Goal: Navigation & Orientation: Find specific page/section

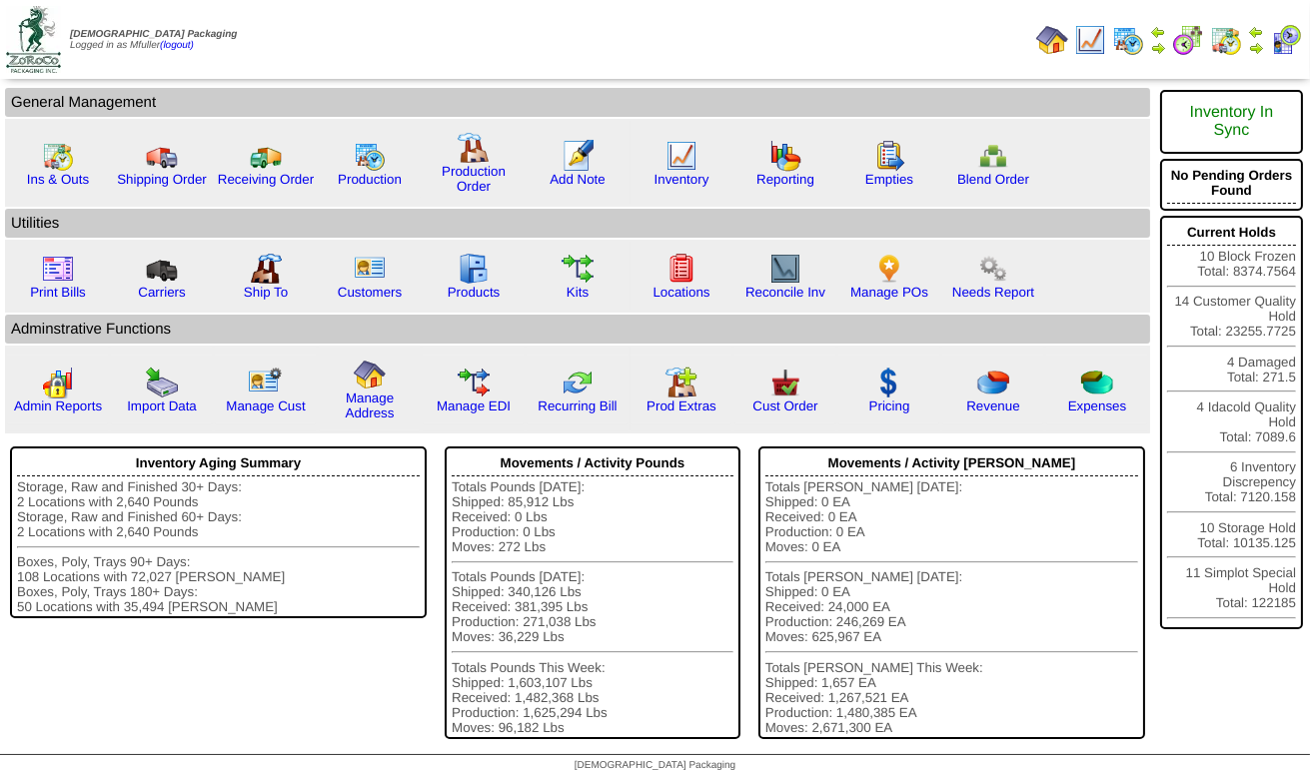
click at [1222, 41] on img at bounding box center [1226, 40] width 32 height 32
click at [1225, 41] on img at bounding box center [1226, 40] width 32 height 32
click at [74, 180] on link "Ins & Outs" at bounding box center [58, 179] width 62 height 15
click at [1132, 43] on img at bounding box center [1128, 40] width 32 height 32
click at [1258, 45] on img at bounding box center [1256, 48] width 16 height 16
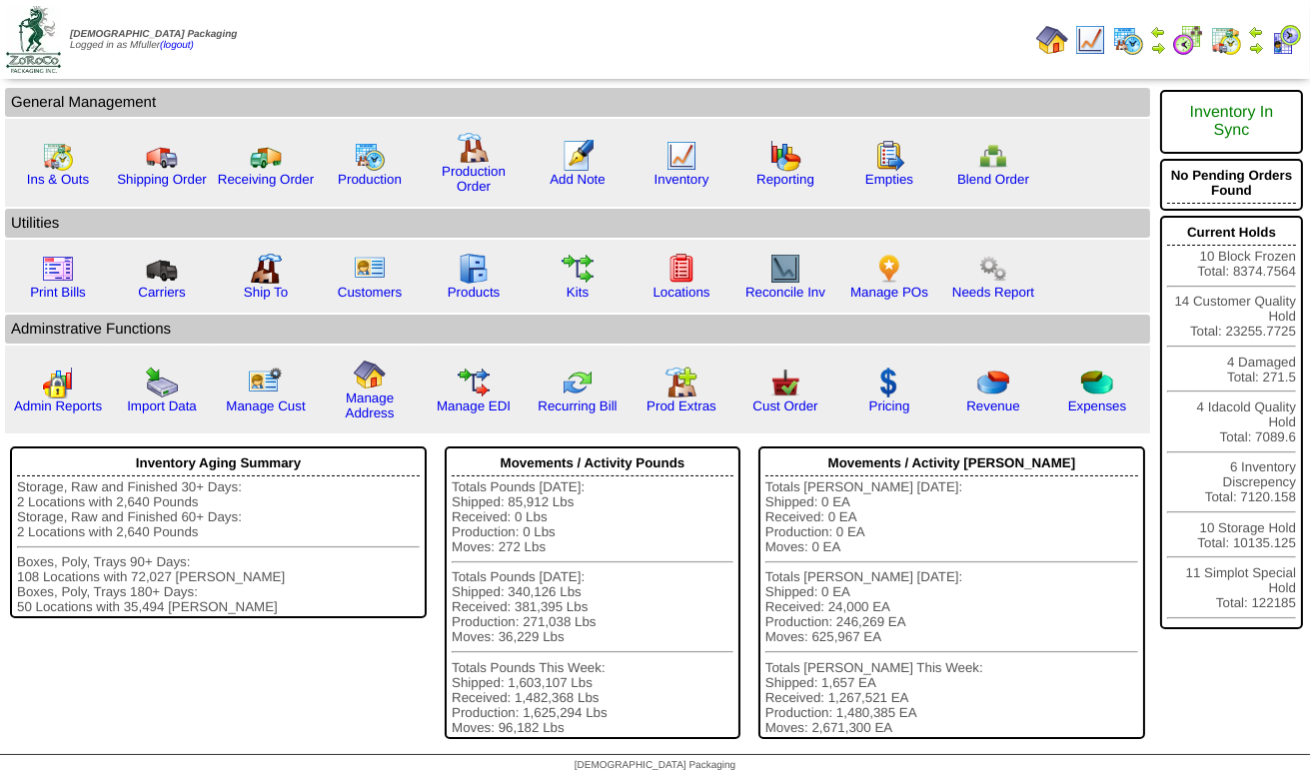
click at [1094, 40] on img at bounding box center [1090, 40] width 32 height 32
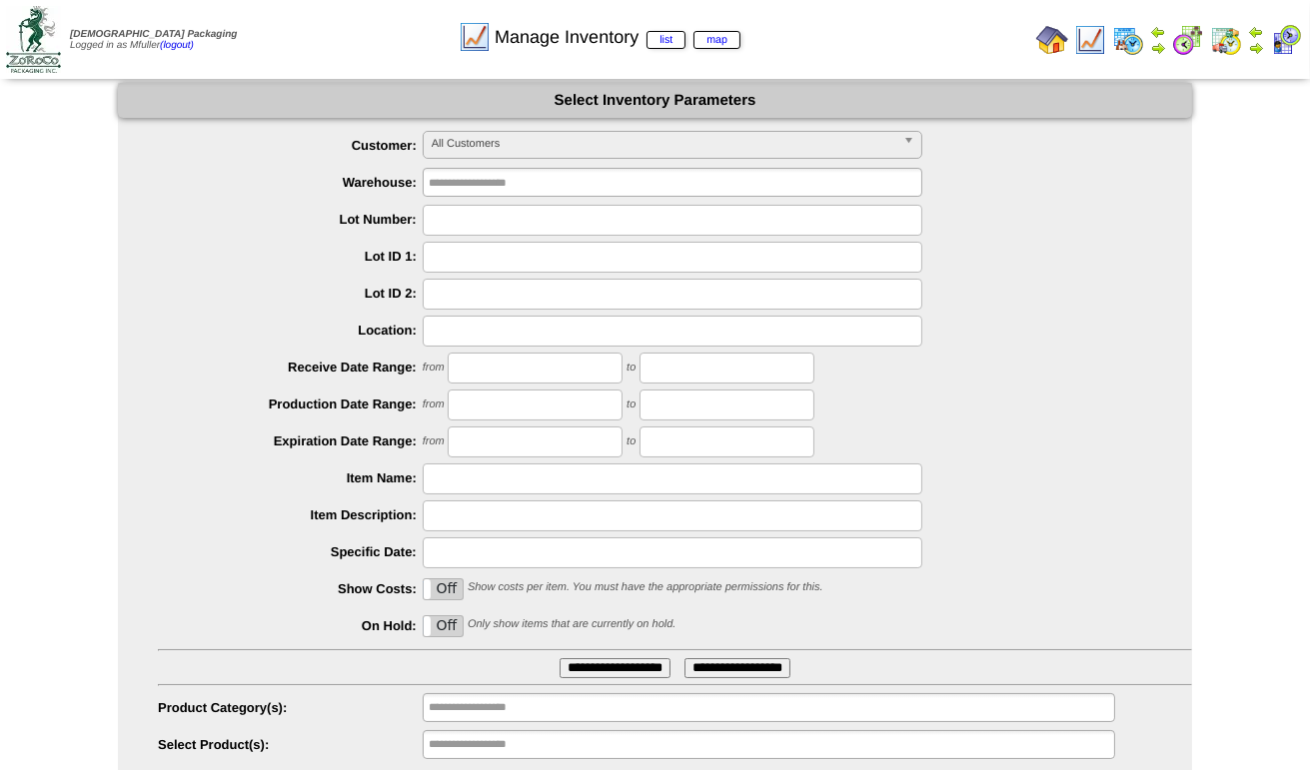
click at [1128, 42] on img at bounding box center [1128, 40] width 32 height 32
